Goal: Task Accomplishment & Management: Manage account settings

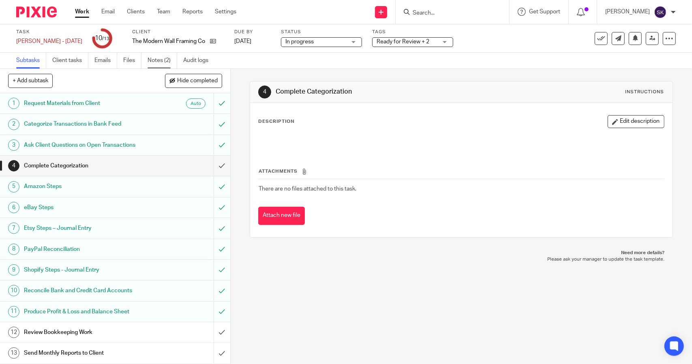
drag, startPoint x: 0, startPoint y: 0, endPoint x: 156, endPoint y: 60, distance: 167.3
click at [156, 60] on link "Notes (2)" at bounding box center [162, 61] width 30 height 16
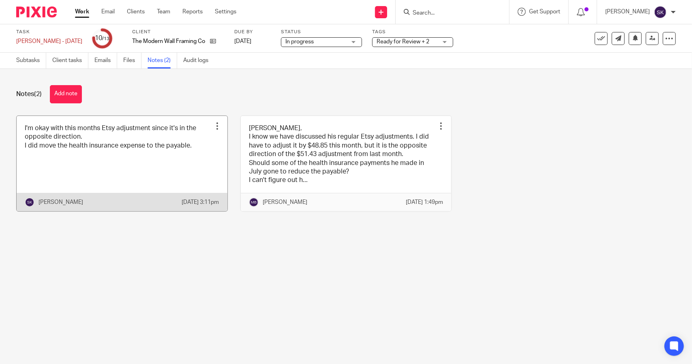
click at [98, 155] on link at bounding box center [122, 163] width 211 height 95
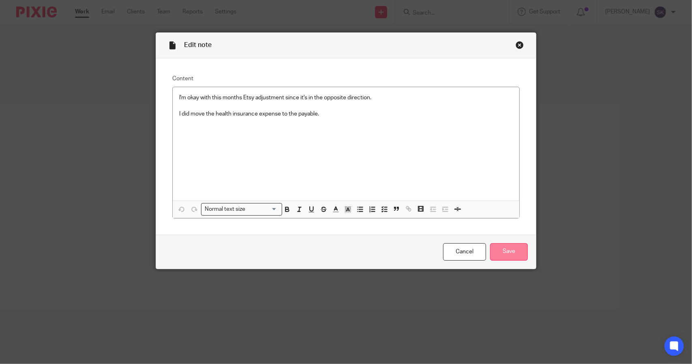
click at [506, 251] on input "Save" at bounding box center [509, 251] width 38 height 17
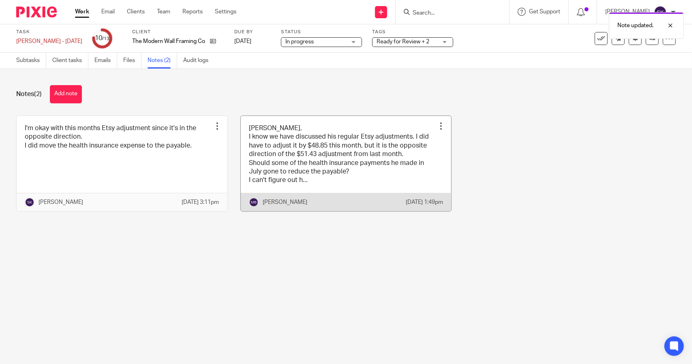
click at [305, 167] on link at bounding box center [346, 163] width 211 height 95
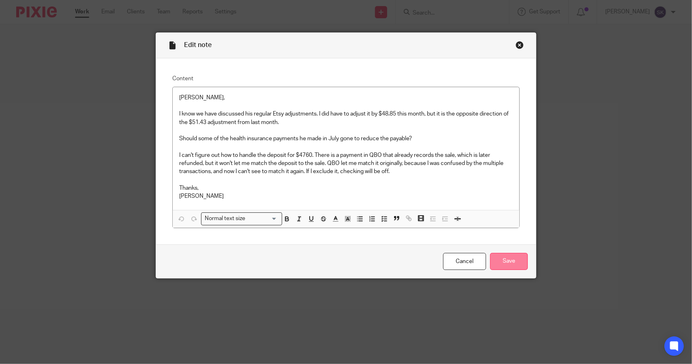
click at [502, 260] on input "Save" at bounding box center [509, 261] width 38 height 17
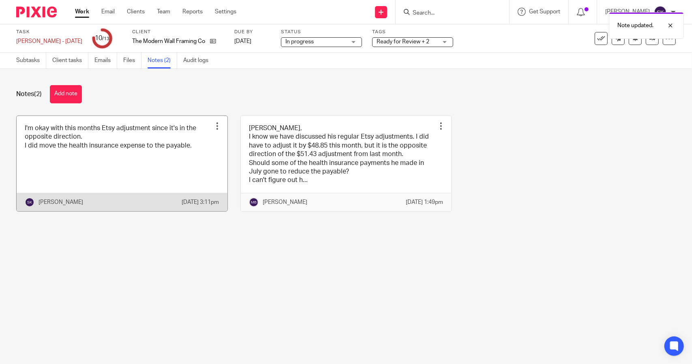
click at [188, 156] on link at bounding box center [122, 163] width 211 height 95
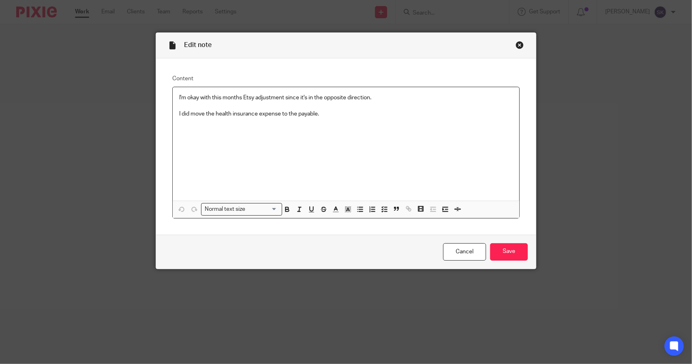
click at [324, 115] on p "I did move the health insurance expense to the payable." at bounding box center [345, 114] width 333 height 8
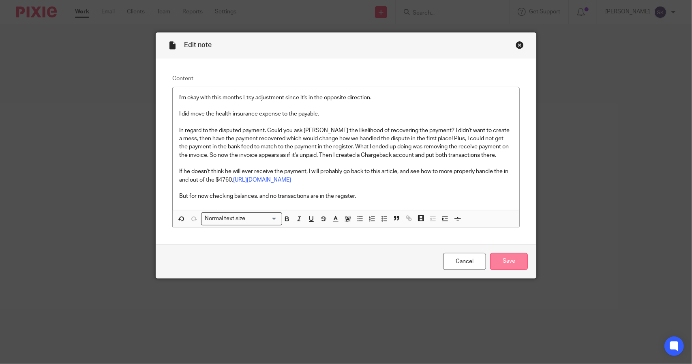
click at [507, 261] on input "Save" at bounding box center [509, 261] width 38 height 17
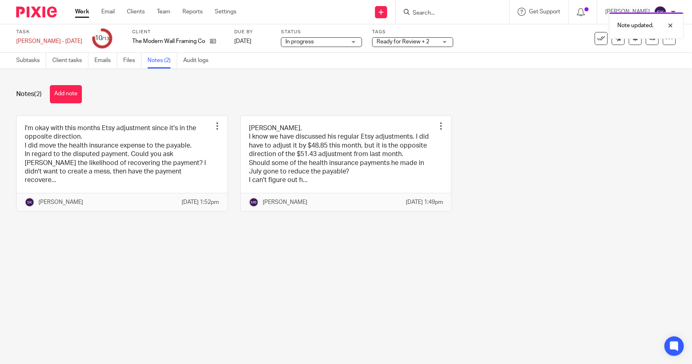
click at [384, 45] on span "Ready for Review + 2" at bounding box center [406, 42] width 61 height 9
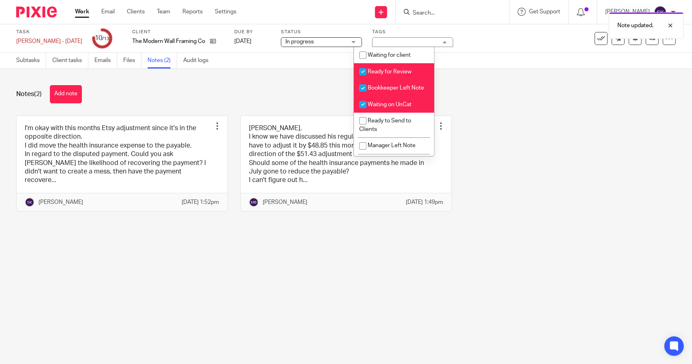
click at [363, 88] on input "checkbox" at bounding box center [362, 87] width 15 height 15
checkbox input "false"
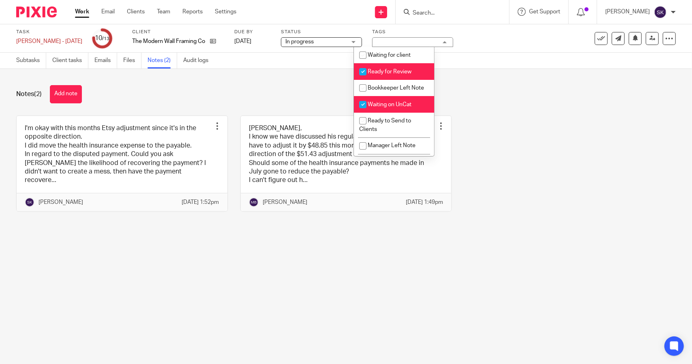
click at [363, 74] on input "checkbox" at bounding box center [362, 71] width 15 height 15
checkbox input "false"
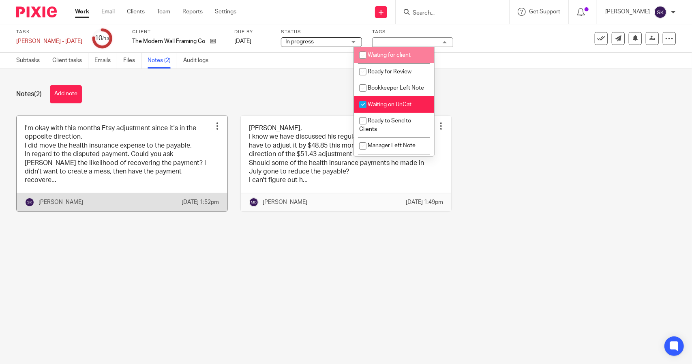
click at [150, 169] on link at bounding box center [122, 163] width 211 height 95
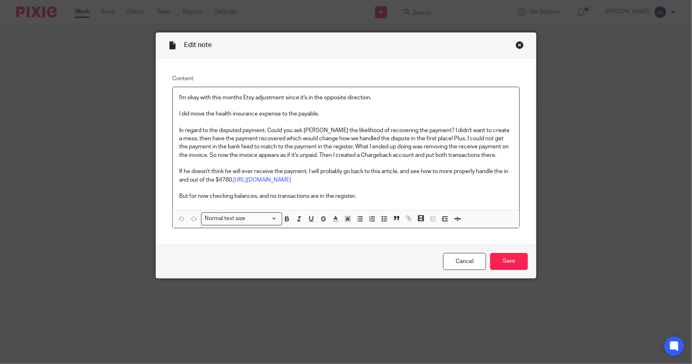
click at [313, 147] on p "In regard to the disputed payment. Could you ask [PERSON_NAME] the likelihood o…" at bounding box center [345, 142] width 333 height 33
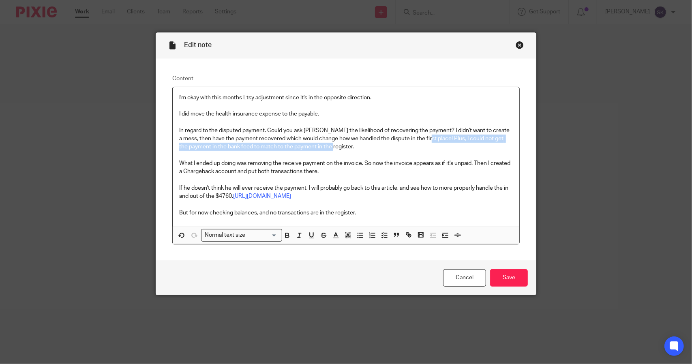
drag, startPoint x: 418, startPoint y: 139, endPoint x: 419, endPoint y: 145, distance: 6.9
click at [419, 145] on p "In regard to the disputed payment. Could you ask [PERSON_NAME] the likelihood o…" at bounding box center [345, 138] width 333 height 25
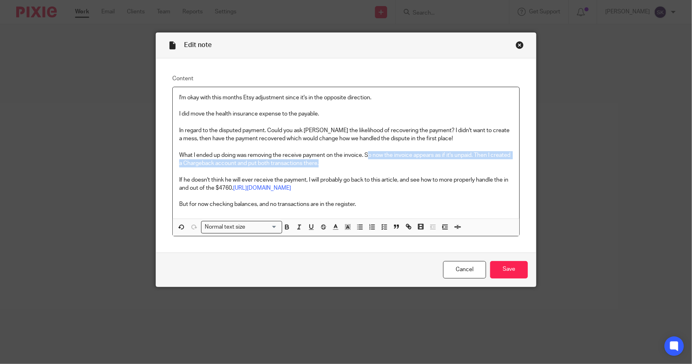
drag, startPoint x: 364, startPoint y: 155, endPoint x: 369, endPoint y: 160, distance: 7.5
click at [369, 160] on p "What I ended up doing was removing the receive payment on the invoice. So now t…" at bounding box center [345, 159] width 333 height 17
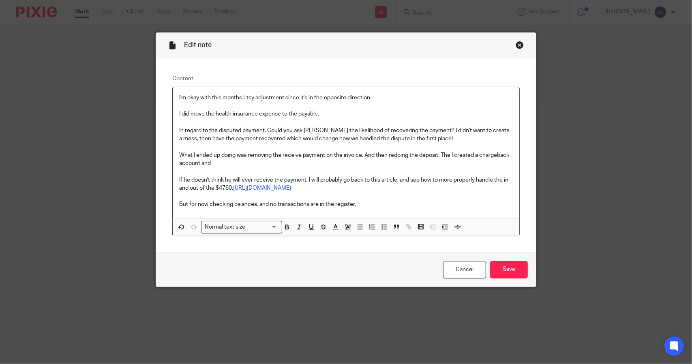
click at [447, 155] on p "What I ended up doing was removing the receive payment on the invoice. And then…" at bounding box center [345, 159] width 333 height 17
click at [246, 158] on p "What I ended up doing was removing the receive payment on the invoice. And then…" at bounding box center [345, 159] width 333 height 17
click at [246, 166] on p "What I ended up doing was removing the receive payment on the invoice. And then…" at bounding box center [345, 159] width 333 height 17
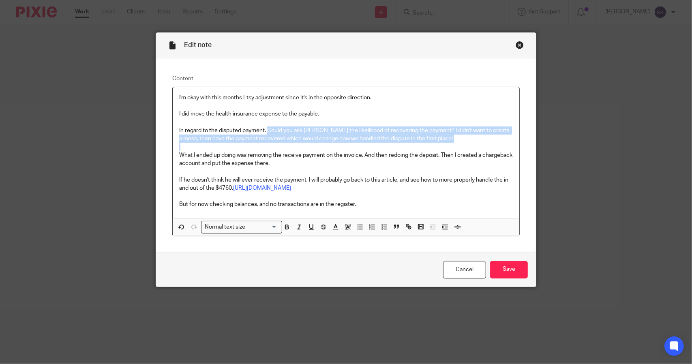
drag, startPoint x: 264, startPoint y: 129, endPoint x: 475, endPoint y: 145, distance: 211.6
click at [475, 145] on div "I'm okay with this months Etsy adjustment since it's in the opposite direction.…" at bounding box center [346, 152] width 346 height 131
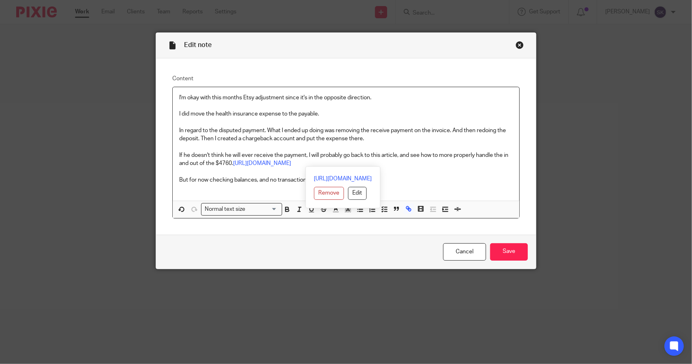
drag, startPoint x: 513, startPoint y: 164, endPoint x: 146, endPoint y: 153, distance: 366.8
click at [146, 153] on div "Edit note Content I'm okay with this months Etsy adjustment since it's in the o…" at bounding box center [346, 182] width 692 height 364
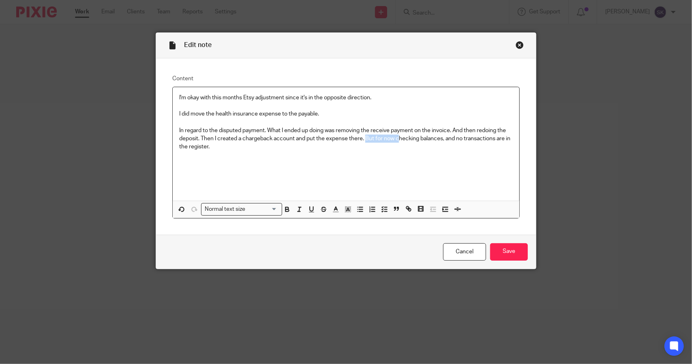
drag, startPoint x: 396, startPoint y: 139, endPoint x: 363, endPoint y: 136, distance: 33.0
click at [363, 136] on p "In regard to the disputed payment. What I ended up doing was removing the recei…" at bounding box center [345, 138] width 333 height 25
click at [385, 139] on p "In regard to the disputed payment. What I ended up doing was removing the recei…" at bounding box center [345, 134] width 333 height 17
click at [213, 143] on p "In regard to the disputed payment. What I ended up doing was removing the recei…" at bounding box center [345, 134] width 333 height 17
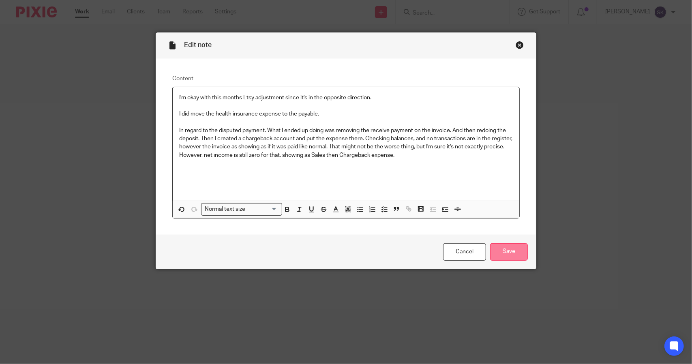
click at [502, 249] on input "Save" at bounding box center [509, 251] width 38 height 17
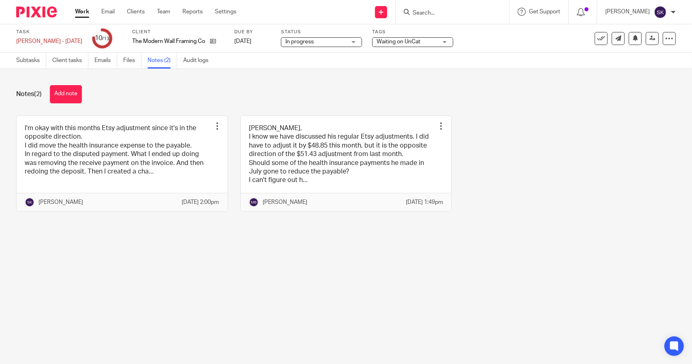
click at [384, 45] on span "Waiting on UnCat" at bounding box center [406, 42] width 61 height 9
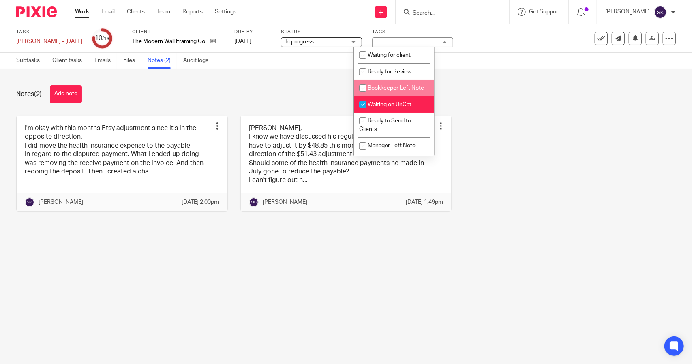
scroll to position [41, 0]
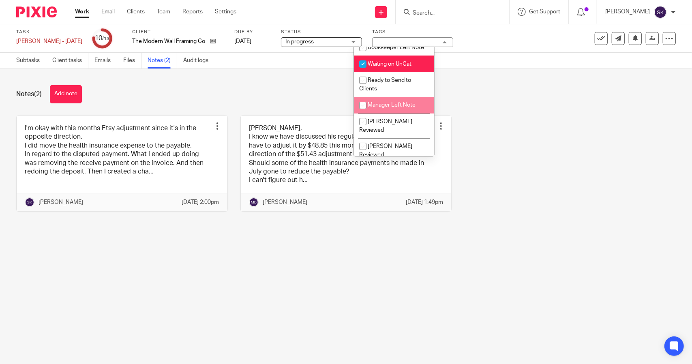
click at [362, 113] on input "checkbox" at bounding box center [362, 105] width 15 height 15
checkbox input "true"
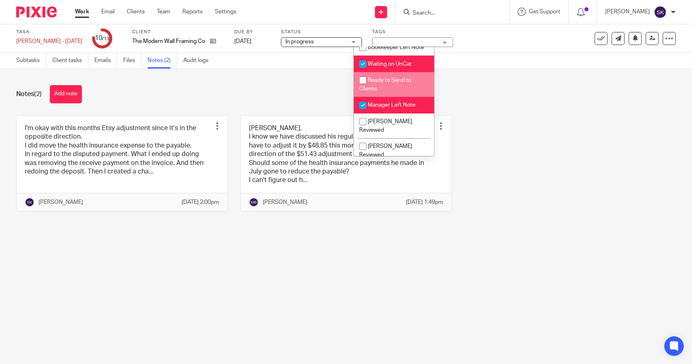
click at [364, 88] on input "checkbox" at bounding box center [362, 80] width 15 height 15
checkbox input "true"
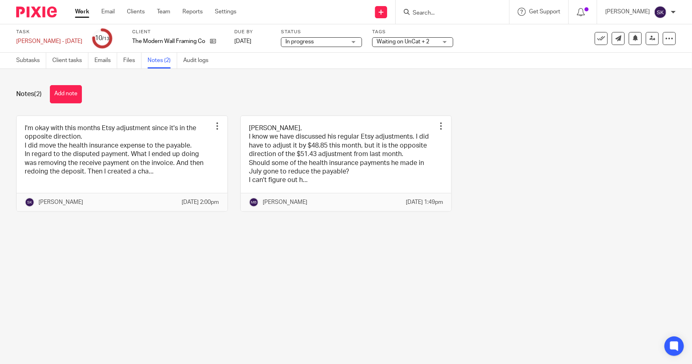
click at [524, 59] on div "Subtasks Client tasks Emails Files Notes (2) Audit logs" at bounding box center [346, 61] width 692 height 16
click at [645, 44] on link at bounding box center [651, 38] width 13 height 13
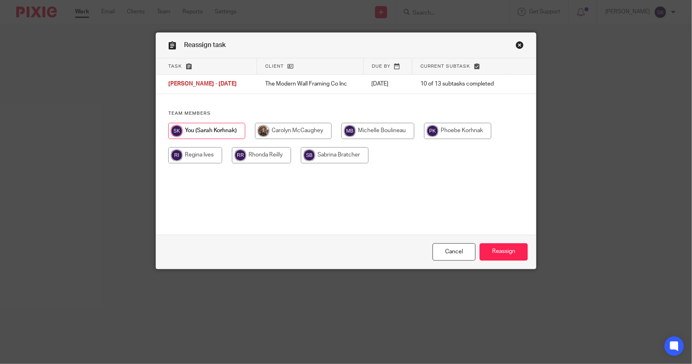
click at [373, 133] on input "radio" at bounding box center [377, 131] width 73 height 16
radio input "true"
click at [497, 250] on input "Reassign" at bounding box center [503, 251] width 48 height 17
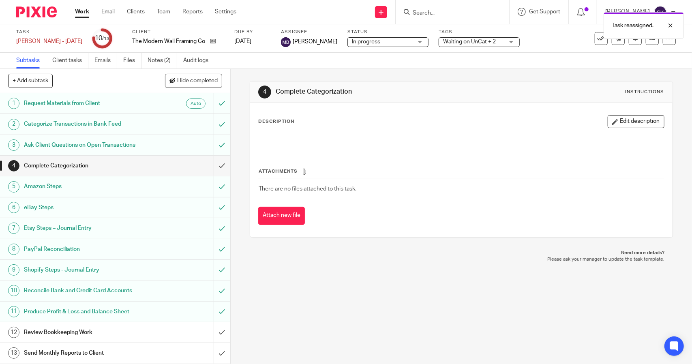
click at [83, 11] on link "Work" at bounding box center [82, 12] width 14 height 8
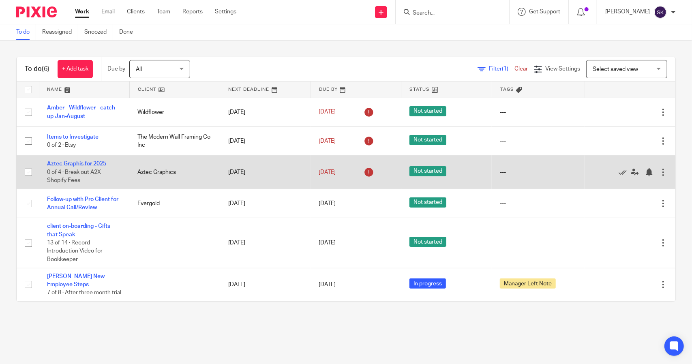
click at [88, 162] on link "Aztec Graphis for 2025" at bounding box center [76, 164] width 59 height 6
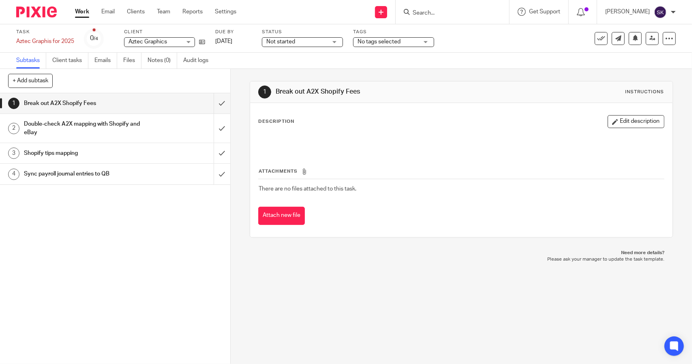
click at [143, 158] on div "Shopify tips mapping" at bounding box center [115, 153] width 182 height 12
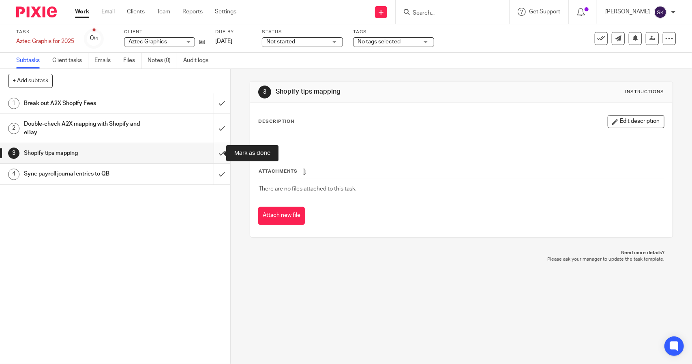
click at [214, 153] on input "submit" at bounding box center [115, 153] width 230 height 20
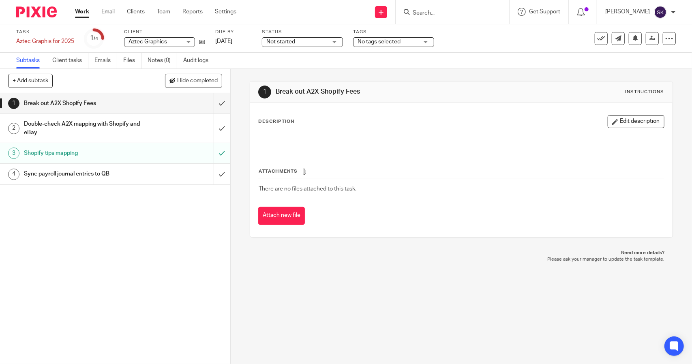
click at [188, 130] on div "Double-check A2X mapping with Shopify and eBay" at bounding box center [115, 128] width 182 height 21
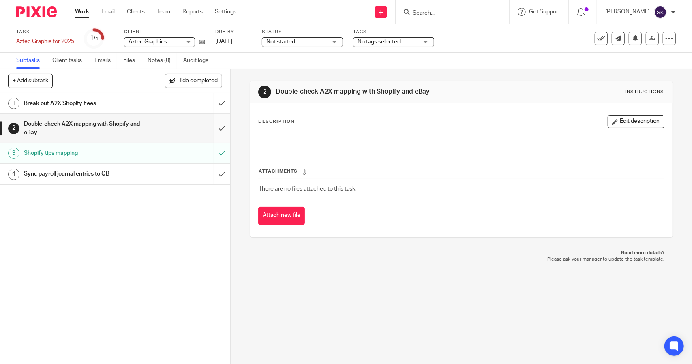
click at [214, 128] on input "submit" at bounding box center [115, 128] width 230 height 29
